Goal: Navigation & Orientation: Understand site structure

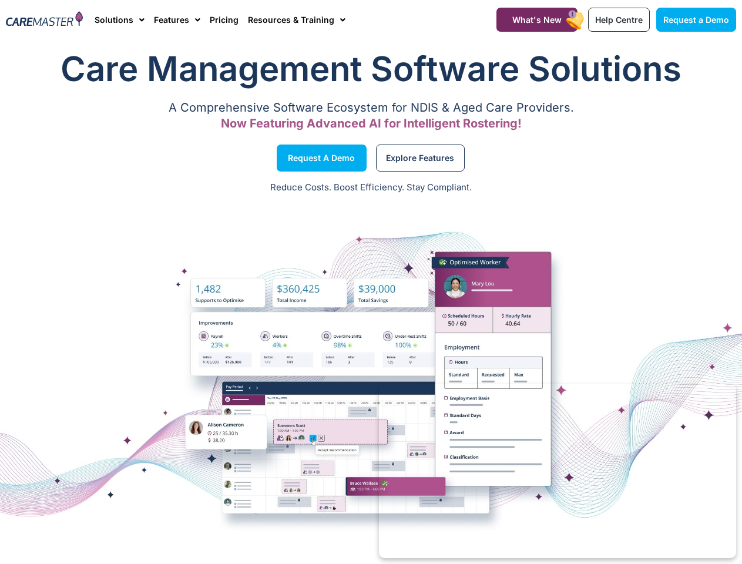
click at [371, 282] on div at bounding box center [371, 379] width 742 height 235
click at [119, 19] on link "Solutions" at bounding box center [120, 19] width 50 height 39
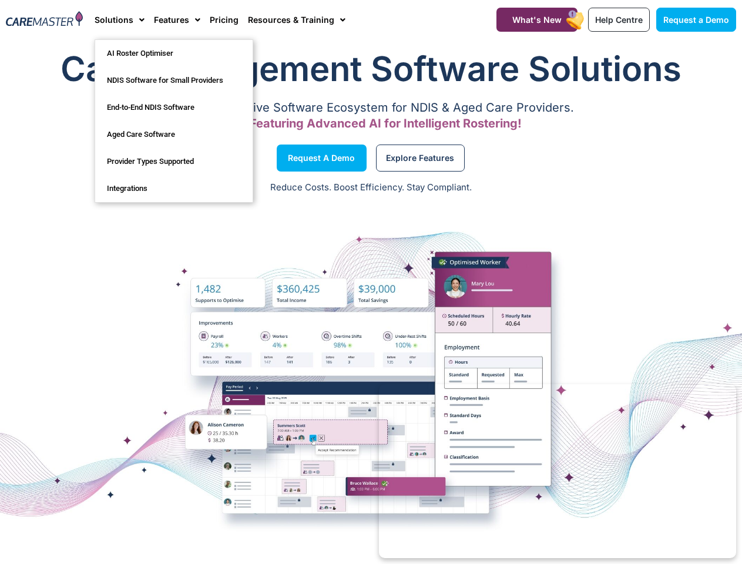
click at [177, 19] on link "Features" at bounding box center [177, 19] width 46 height 39
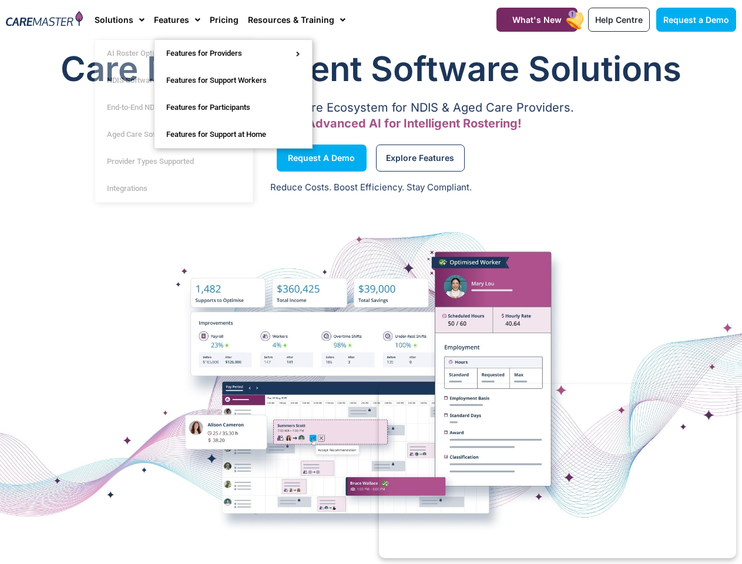
click at [296, 19] on link "Resources & Training" at bounding box center [297, 19] width 98 height 39
